Goal: Communication & Community: Participate in discussion

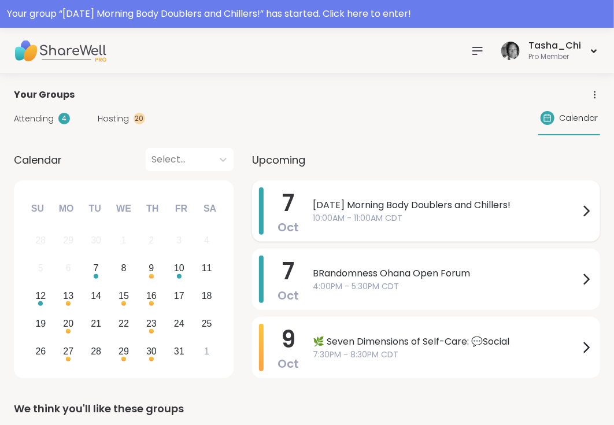
click at [376, 213] on span "10:00AM - 11:00AM CDT" at bounding box center [446, 218] width 266 height 12
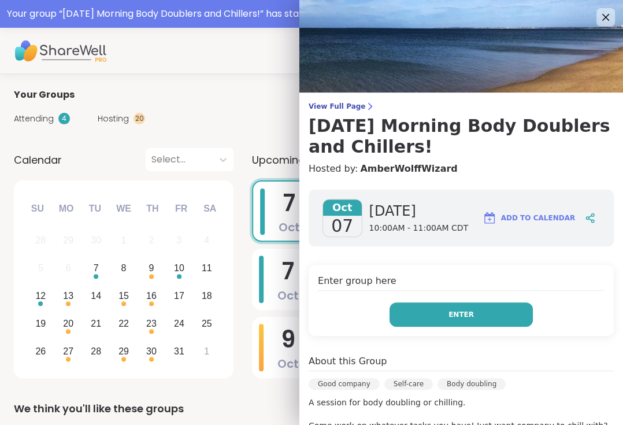
click at [449, 309] on span "Enter" at bounding box center [461, 314] width 25 height 10
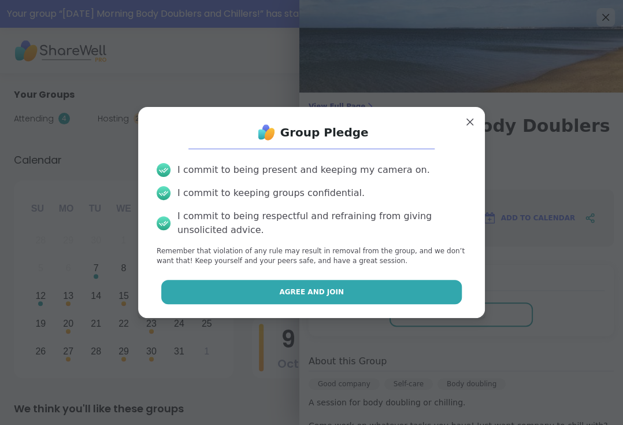
click at [361, 297] on button "Agree and Join" at bounding box center [311, 292] width 301 height 24
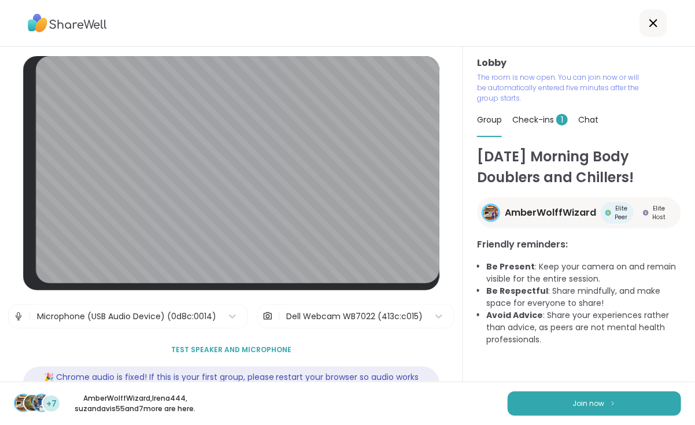
click at [546, 367] on div "[DATE] Morning Body Doublers and Chillers! AmberWolffWizard Elite Peer Elite Ho…" at bounding box center [579, 269] width 204 height 246
click at [538, 407] on button "Join now" at bounding box center [593, 403] width 173 height 24
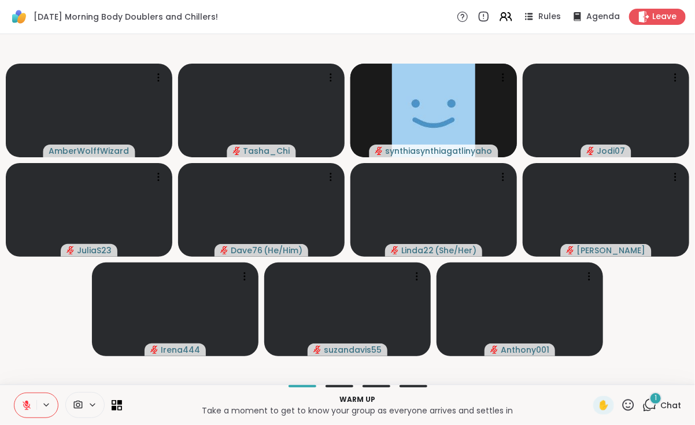
click at [47, 404] on icon at bounding box center [46, 405] width 9 height 10
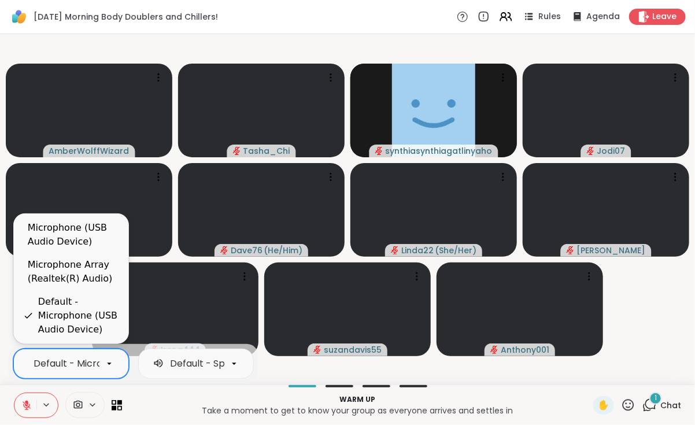
click at [71, 367] on div "Default - Microphone (USB Audio Device)" at bounding box center [127, 364] width 187 height 14
click at [81, 276] on div "Microphone Array (Realtek(R) Audio)" at bounding box center [73, 272] width 91 height 28
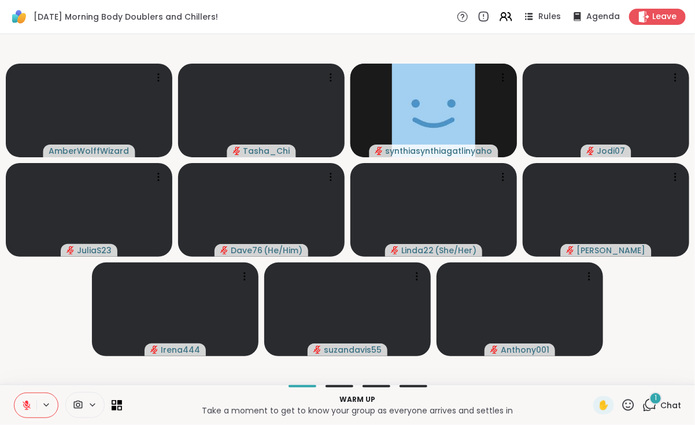
click at [192, 401] on p "Warm up" at bounding box center [357, 399] width 457 height 10
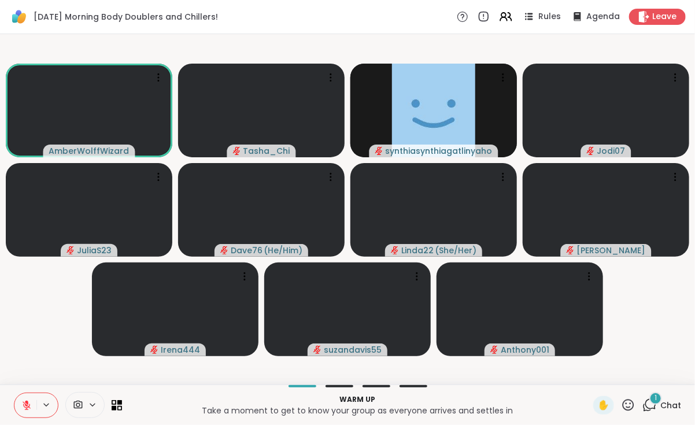
click at [613, 402] on div "1" at bounding box center [655, 398] width 13 height 13
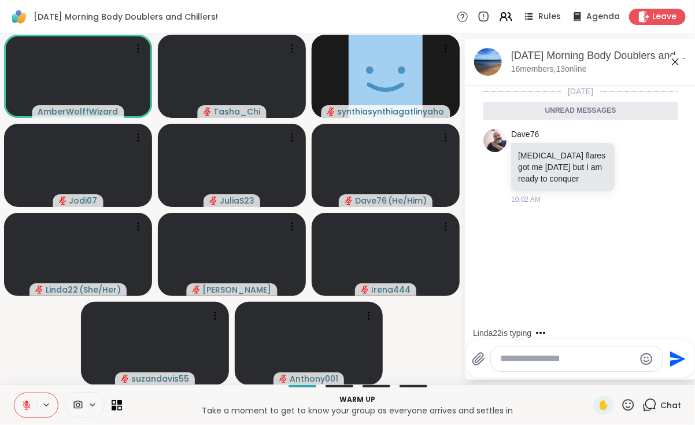
click at [613, 62] on icon at bounding box center [675, 62] width 14 height 14
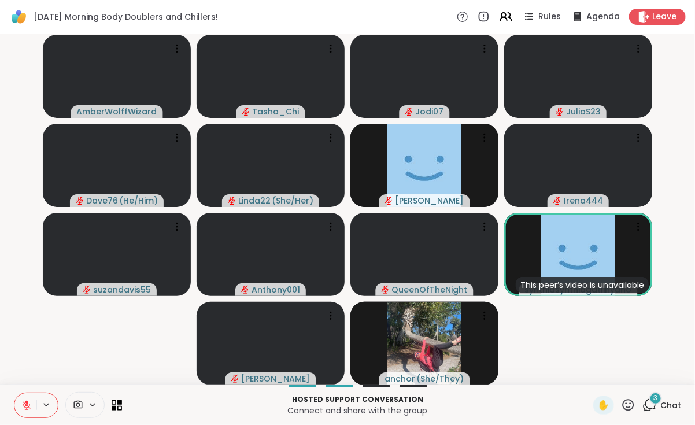
click at [613, 405] on span "Chat" at bounding box center [670, 405] width 21 height 12
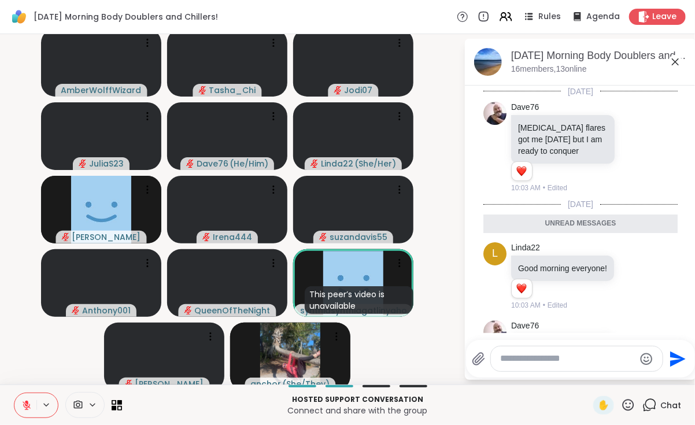
scroll to position [202, 0]
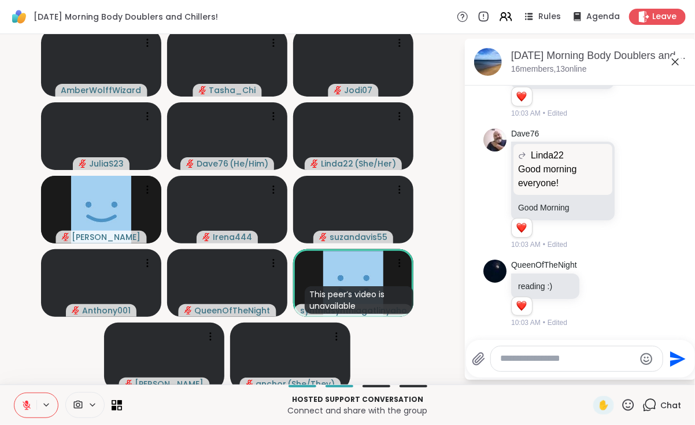
click at [613, 405] on span "Chat" at bounding box center [670, 405] width 21 height 12
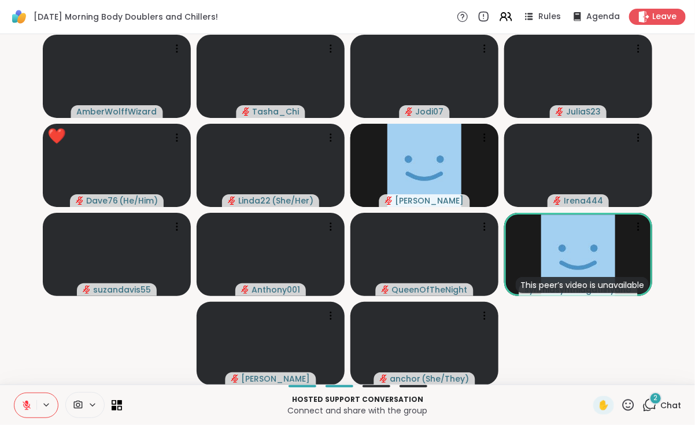
click at [161, 353] on video-player-container "AmberWolffWizard Tasha_Chi Jodi07 JuliaS23 ❤️ Dave76 ( He/Him ) ❤️ ❤️ ❤️ ❤️ ❤️ …" at bounding box center [347, 209] width 681 height 341
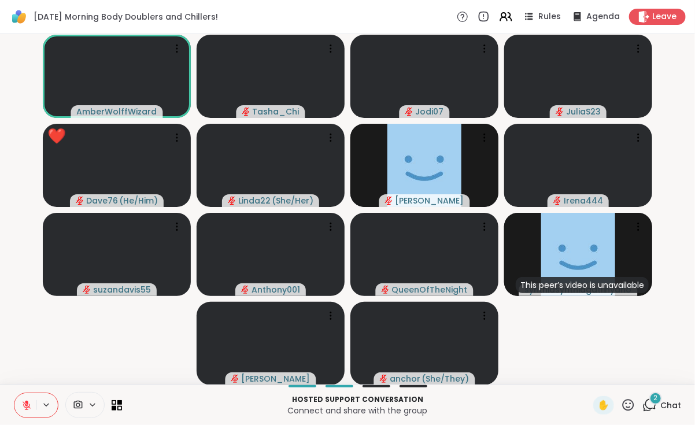
click at [48, 401] on icon at bounding box center [46, 405] width 9 height 10
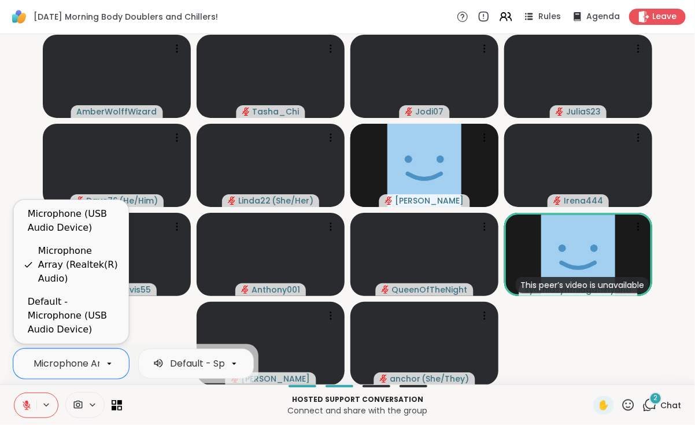
click at [66, 364] on div "Microphone Array (Realtek(R) Audio)" at bounding box center [119, 364] width 170 height 14
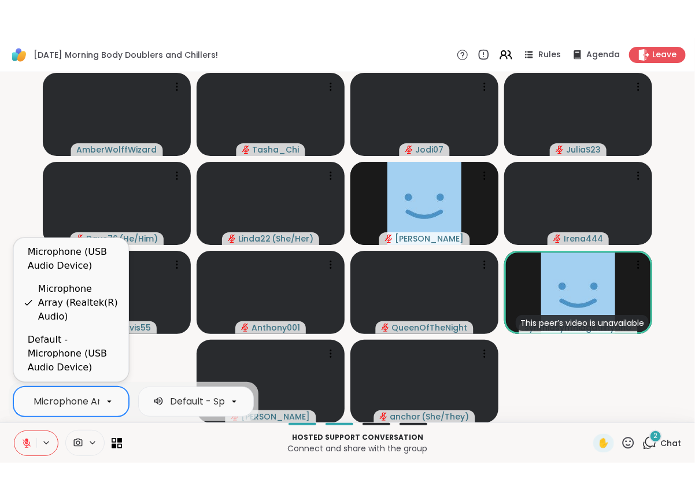
scroll to position [0, 86]
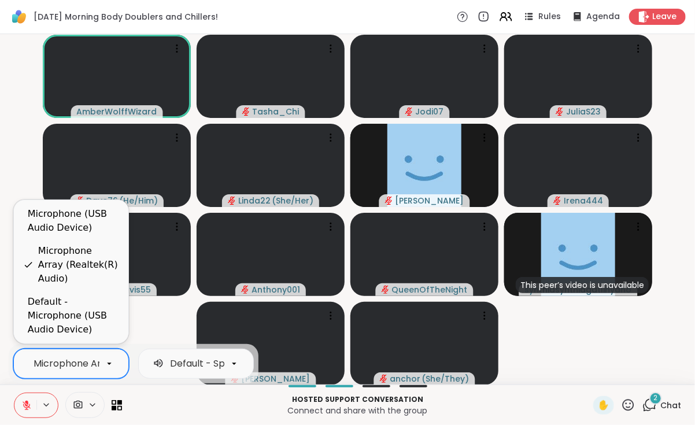
click at [187, 413] on p "Connect and share with the group" at bounding box center [357, 411] width 457 height 12
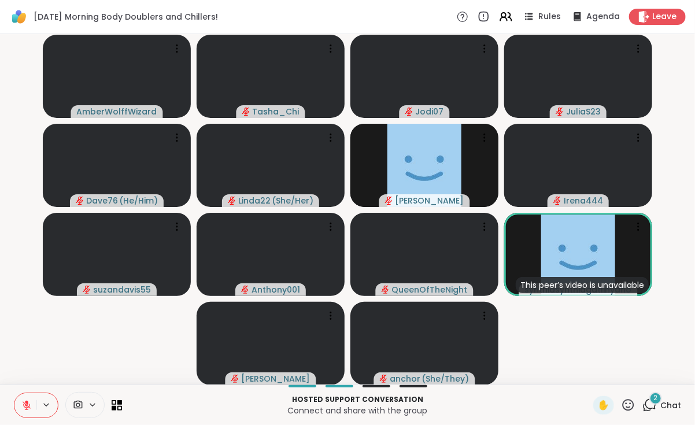
click at [143, 330] on video-player-container "AmberWolffWizard Tasha_Chi Jodi07 JuliaS23 Dave76 ( He/Him ) Linda22 ( She/Her …" at bounding box center [347, 209] width 681 height 341
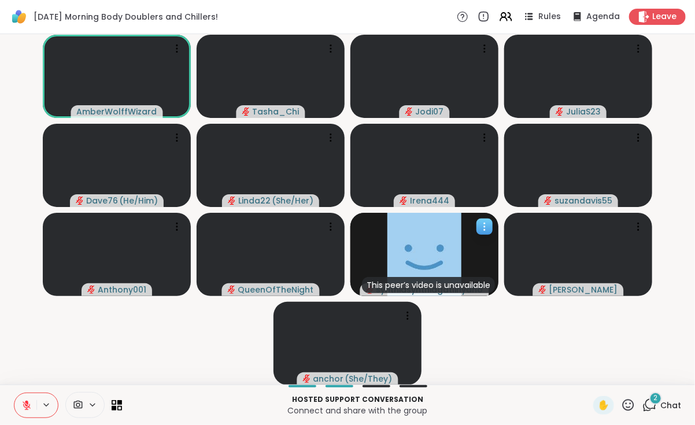
click at [489, 219] on div at bounding box center [484, 226] width 16 height 16
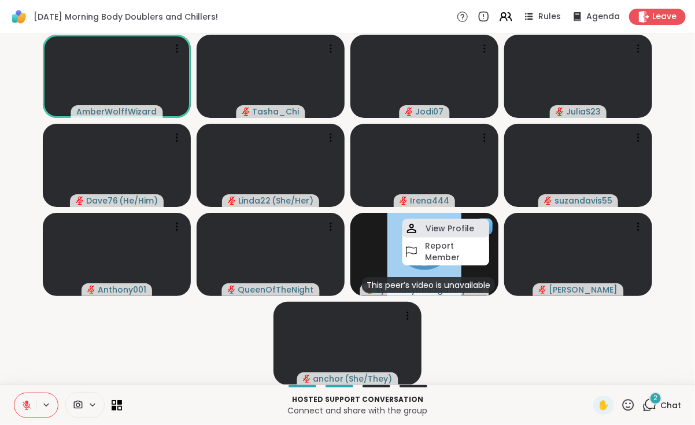
click at [480, 228] on div "View Profile" at bounding box center [445, 228] width 87 height 18
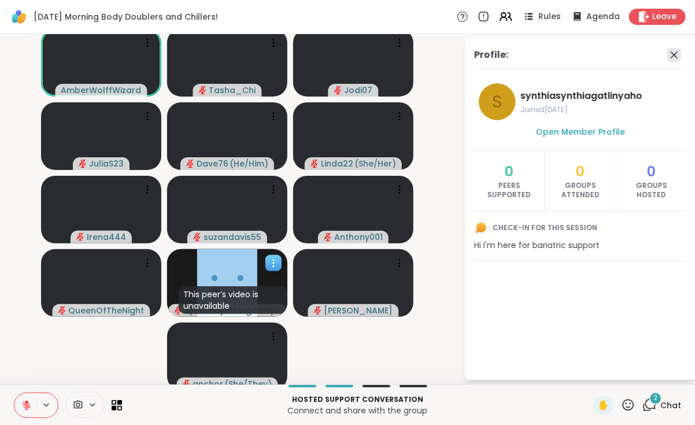
click at [613, 54] on icon at bounding box center [674, 55] width 14 height 14
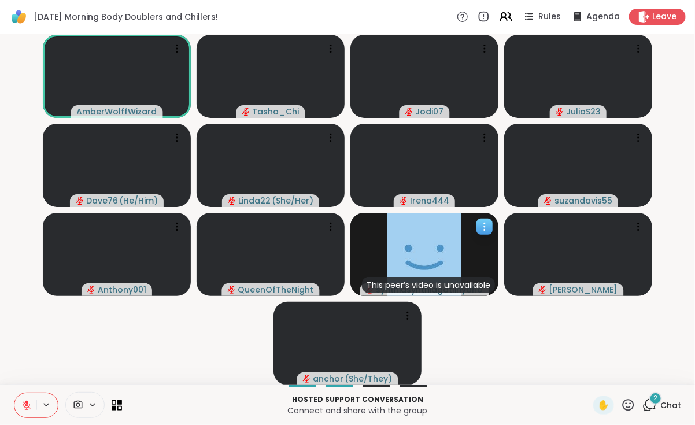
click at [495, 355] on video-player-container "AmberWolffWizard Tasha_Chi Jodi07 JuliaS23 Dave76 ( He/Him ) Linda22 ( She/Her …" at bounding box center [347, 209] width 681 height 341
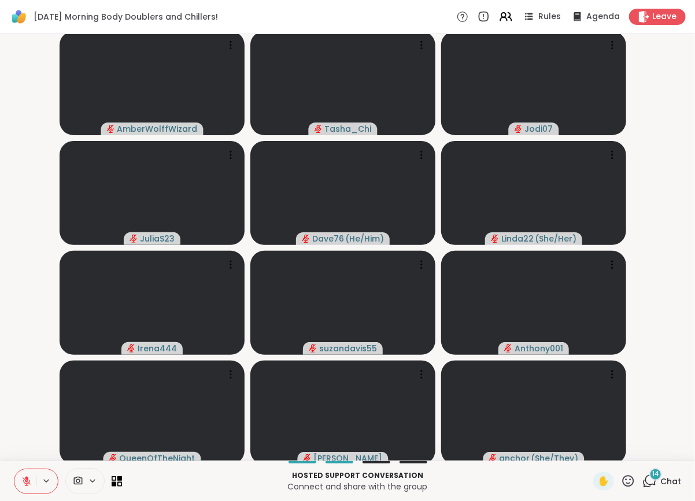
click at [613, 424] on div "14" at bounding box center [655, 474] width 13 height 13
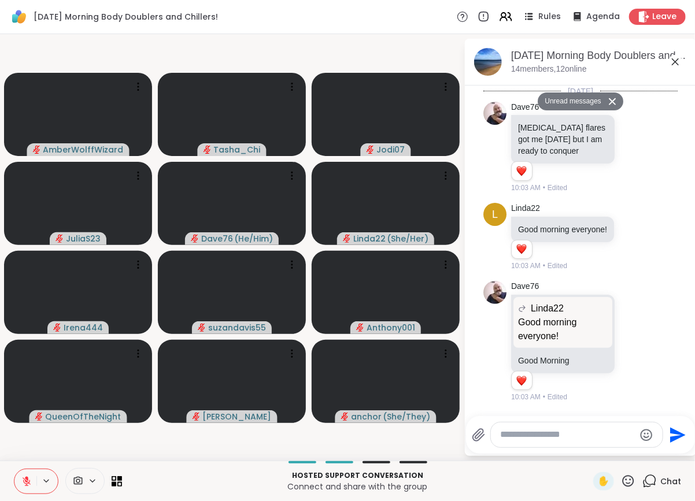
scroll to position [1744, 0]
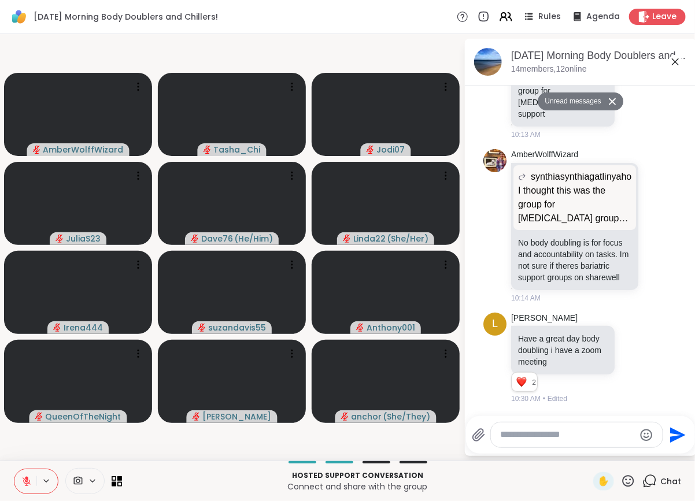
click at [545, 424] on textarea "Type your message" at bounding box center [567, 435] width 135 height 12
paste textarea "**********"
type textarea "**********"
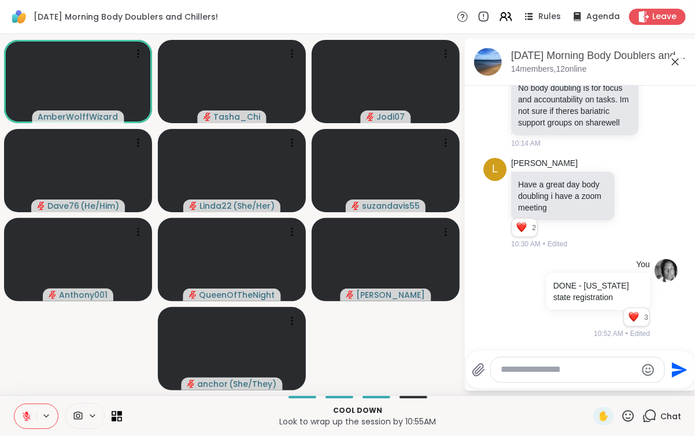
scroll to position [1872, 0]
click at [581, 372] on textarea "Type your message" at bounding box center [568, 370] width 135 height 12
paste textarea "**********"
type textarea "**********"
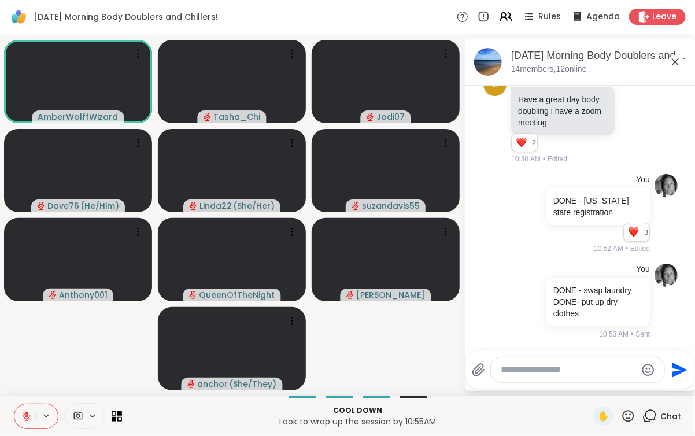
click at [581, 372] on textarea "Type your message" at bounding box center [568, 370] width 135 height 12
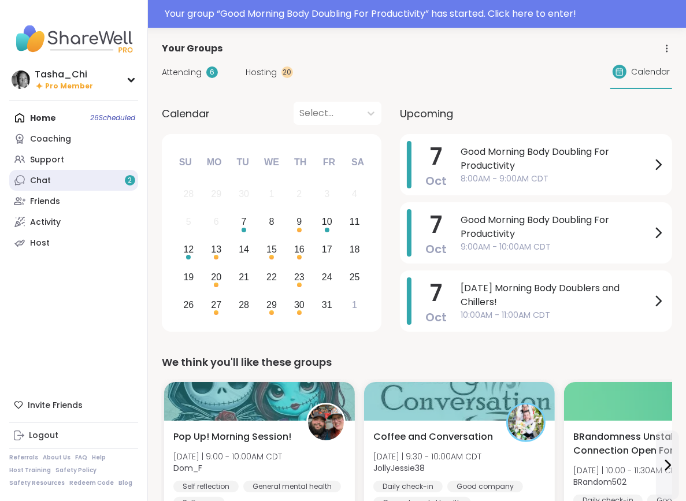
click at [46, 185] on div "Chat 2" at bounding box center [40, 181] width 21 height 12
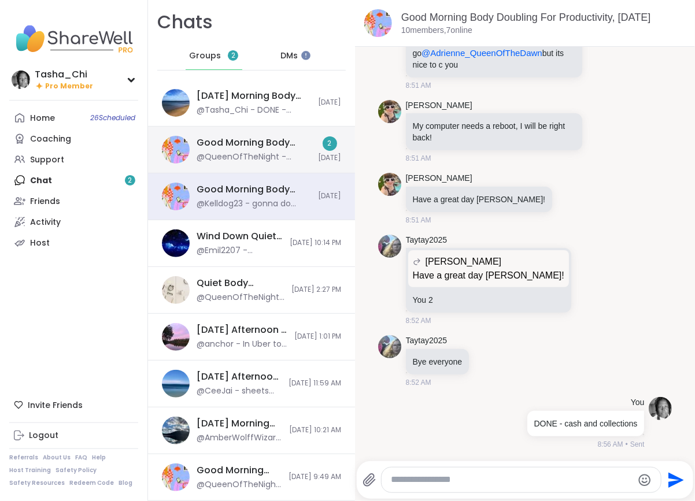
click at [244, 166] on div "Good Morning Body Doubling For Productivity, Oct 07 @QueenOfTheNight - meeting …" at bounding box center [251, 150] width 207 height 47
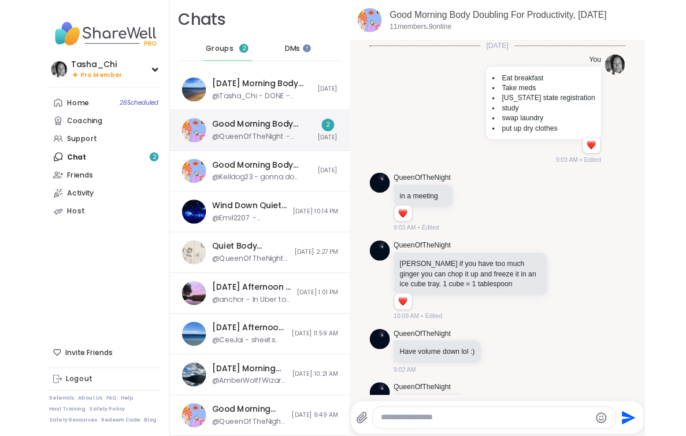
scroll to position [1083, 0]
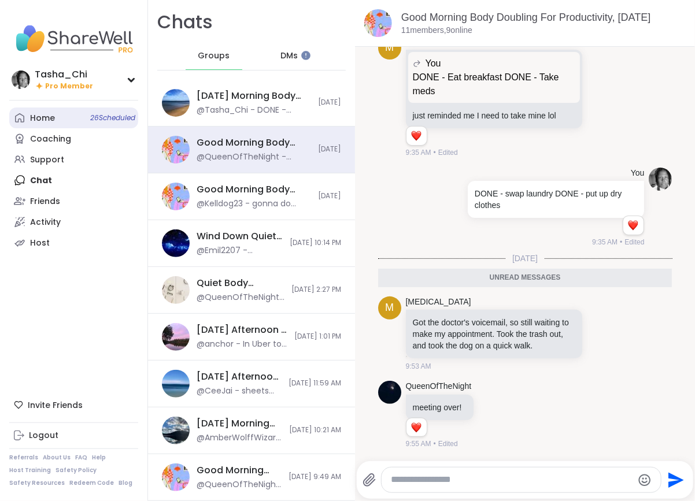
click at [43, 116] on div "Home 26 Scheduled" at bounding box center [42, 119] width 25 height 12
